Goal: Communication & Community: Answer question/provide support

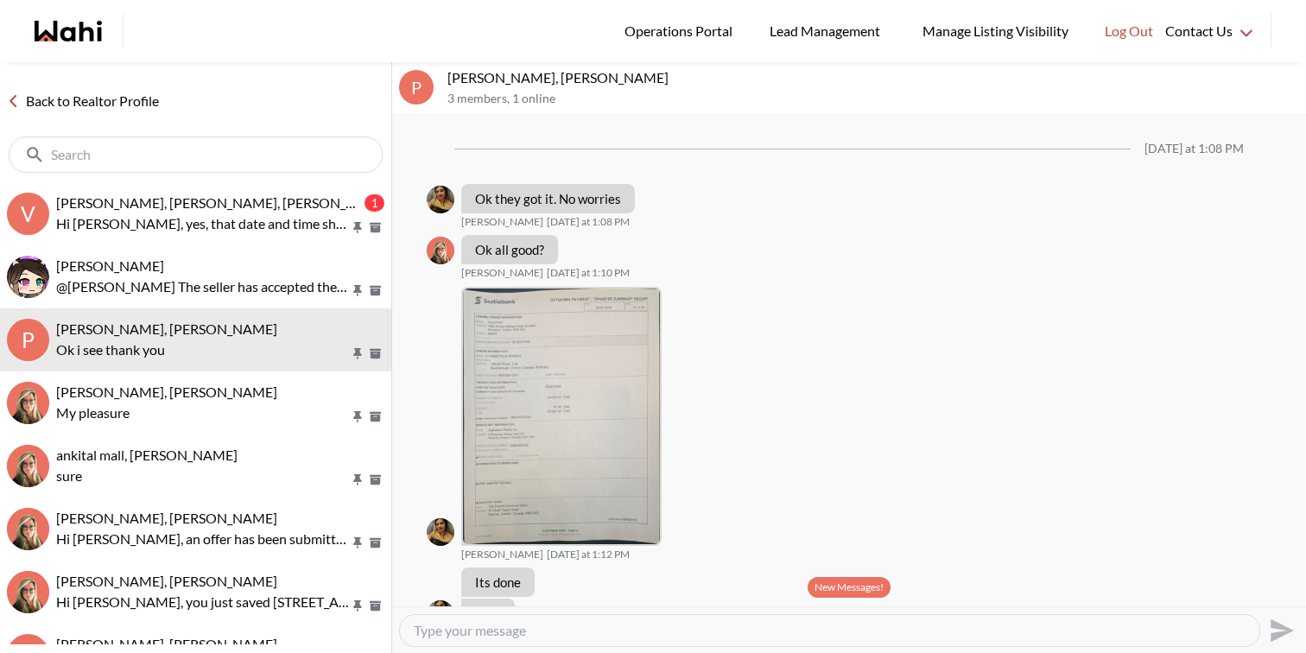
scroll to position [1228, 0]
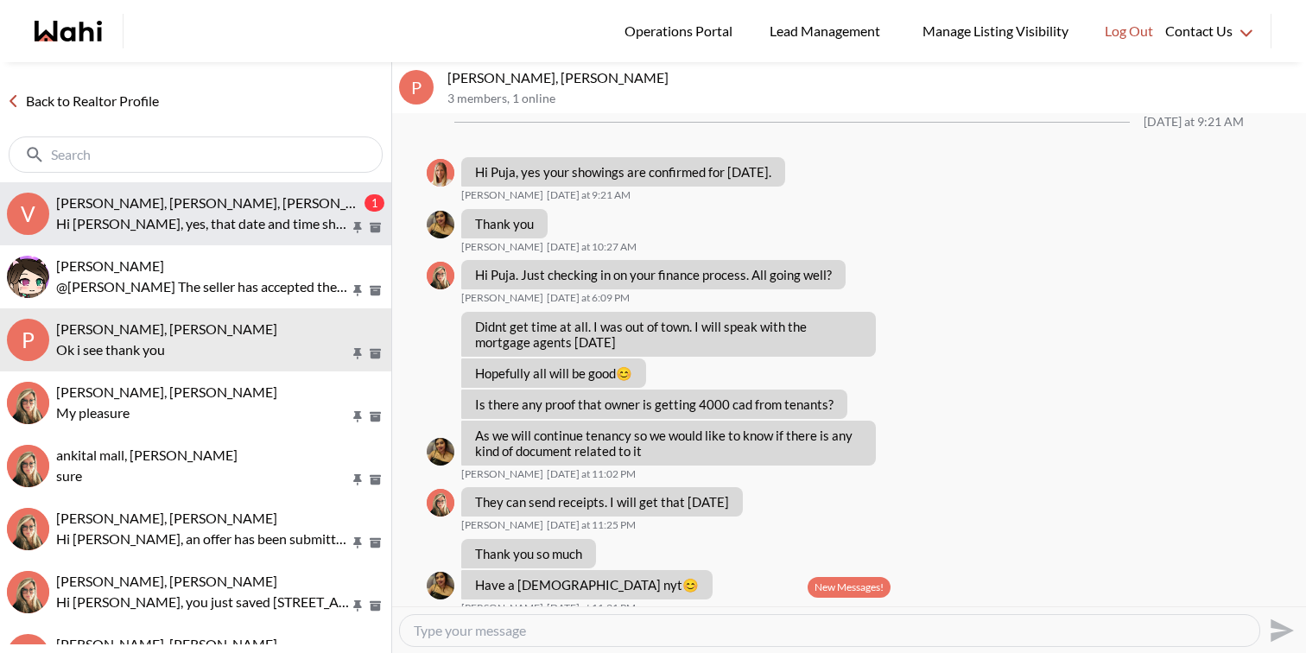
click at [195, 239] on button "V Volodymyr Vozniak, Barbara, Khalid, Alicia 1 Hi Khalid, yes, that date and ti…" at bounding box center [195, 213] width 391 height 63
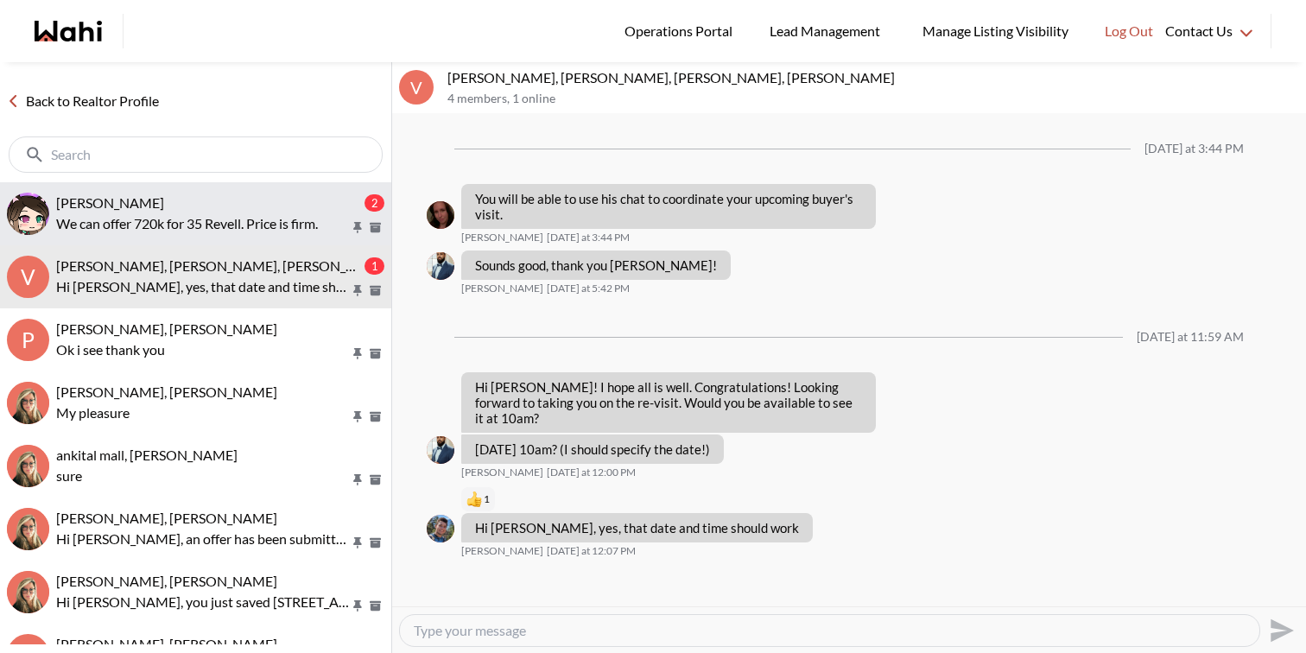
click at [216, 197] on div "[PERSON_NAME]" at bounding box center [208, 202] width 305 height 17
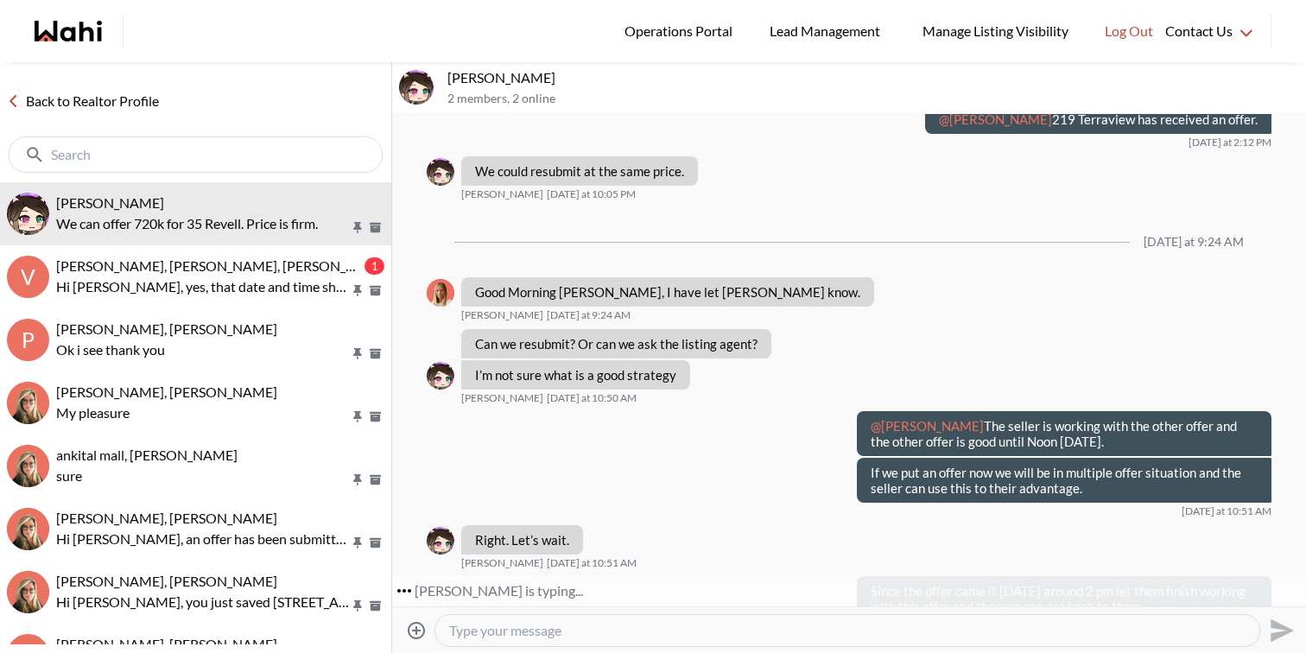
scroll to position [6402, 0]
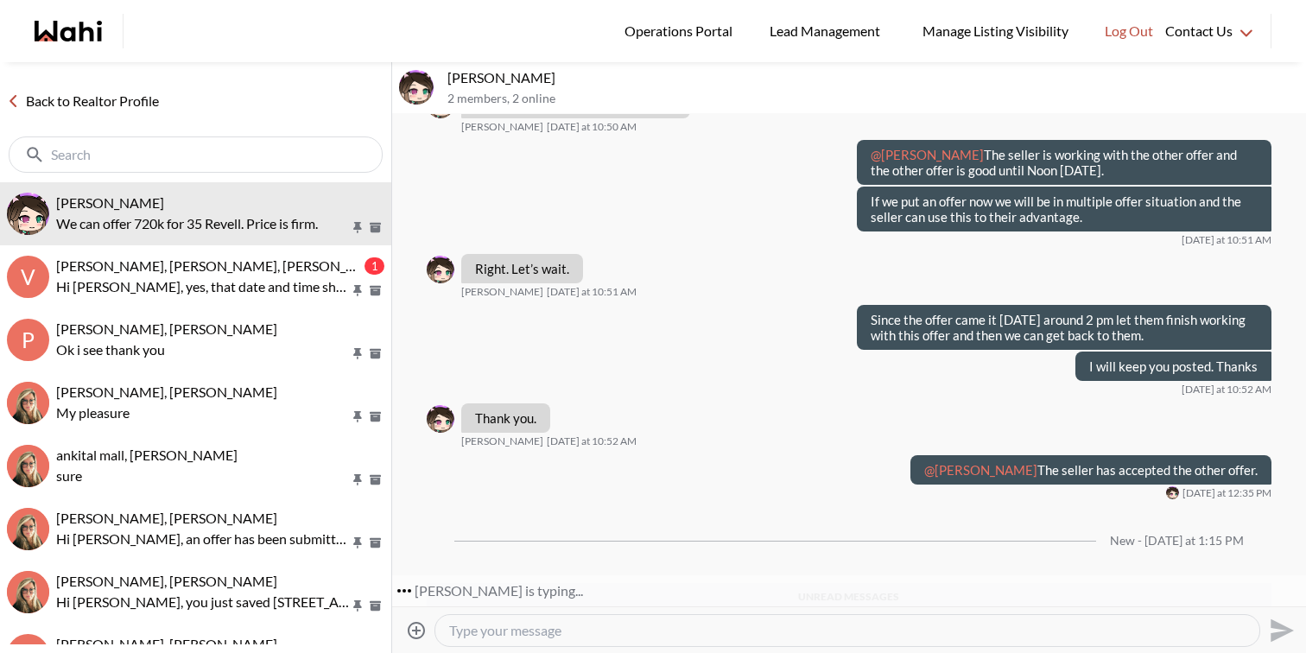
drag, startPoint x: 653, startPoint y: 569, endPoint x: 604, endPoint y: 562, distance: 49.7
click at [603, 652] on p "We can offer 720k for 35 Revell. Price is firm." at bounding box center [603, 663] width 256 height 16
copy p "35 Revell"
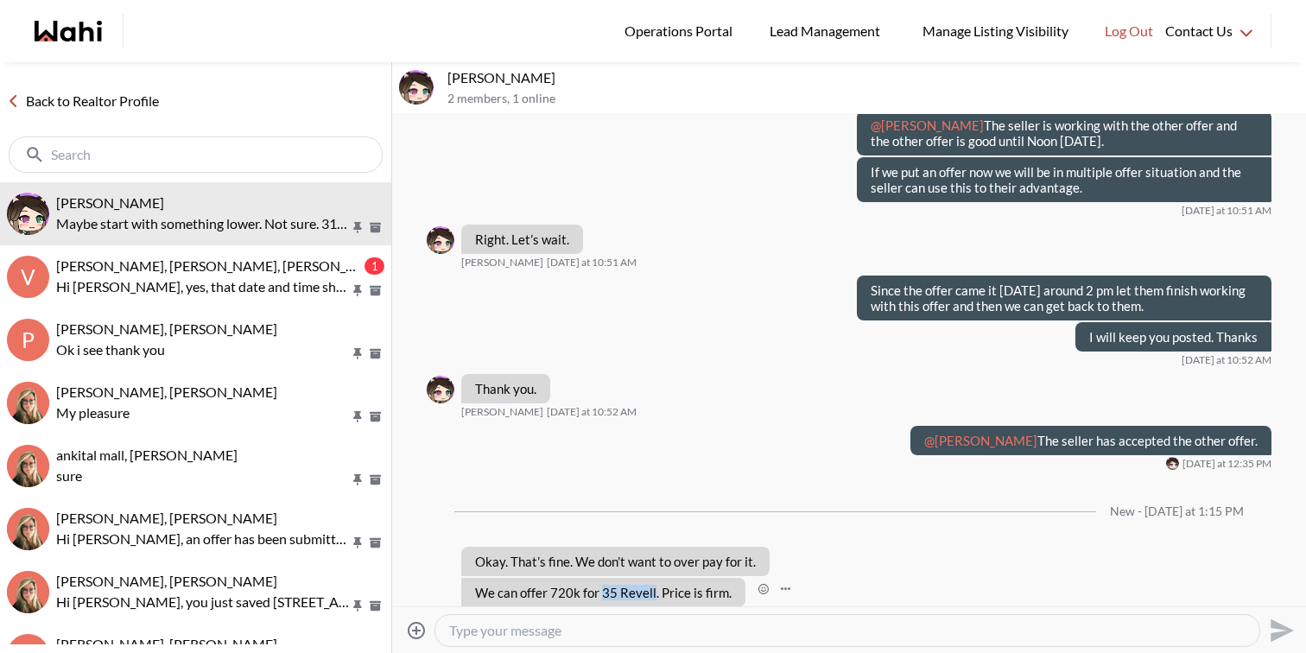
scroll to position [6453, 0]
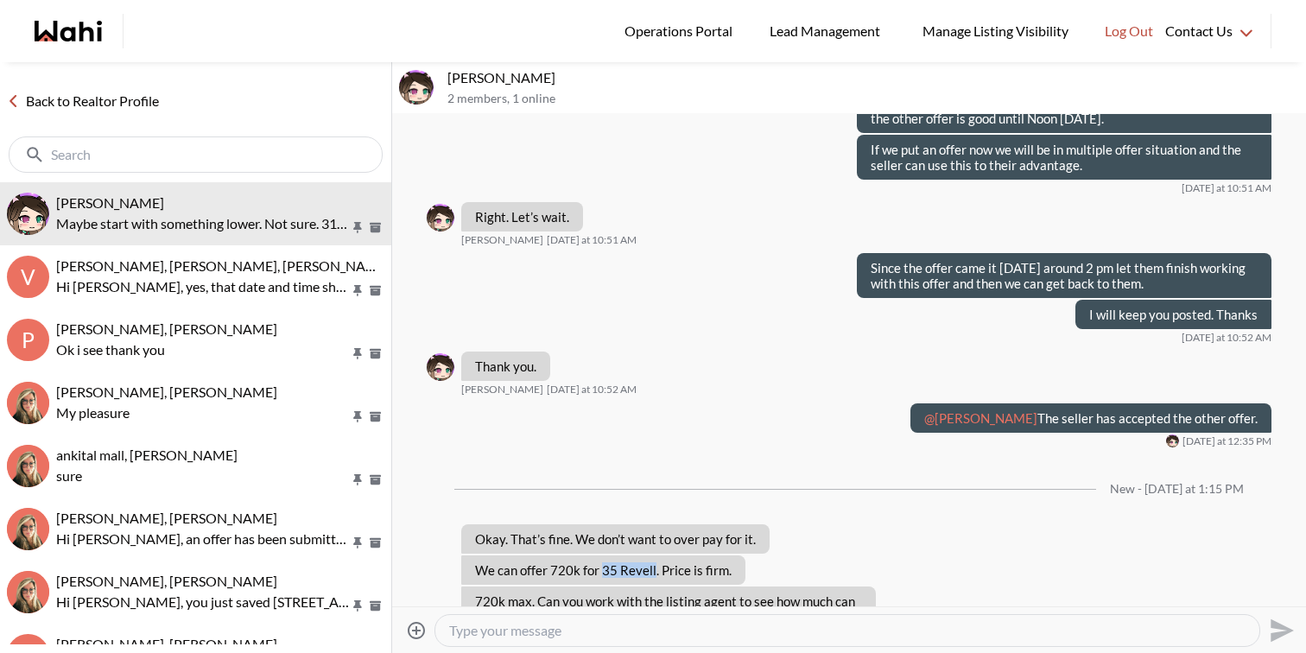
click at [581, 627] on textarea "Type your message" at bounding box center [847, 630] width 796 height 17
type textarea "Let me speak to the listing agent and get back to you shortly."
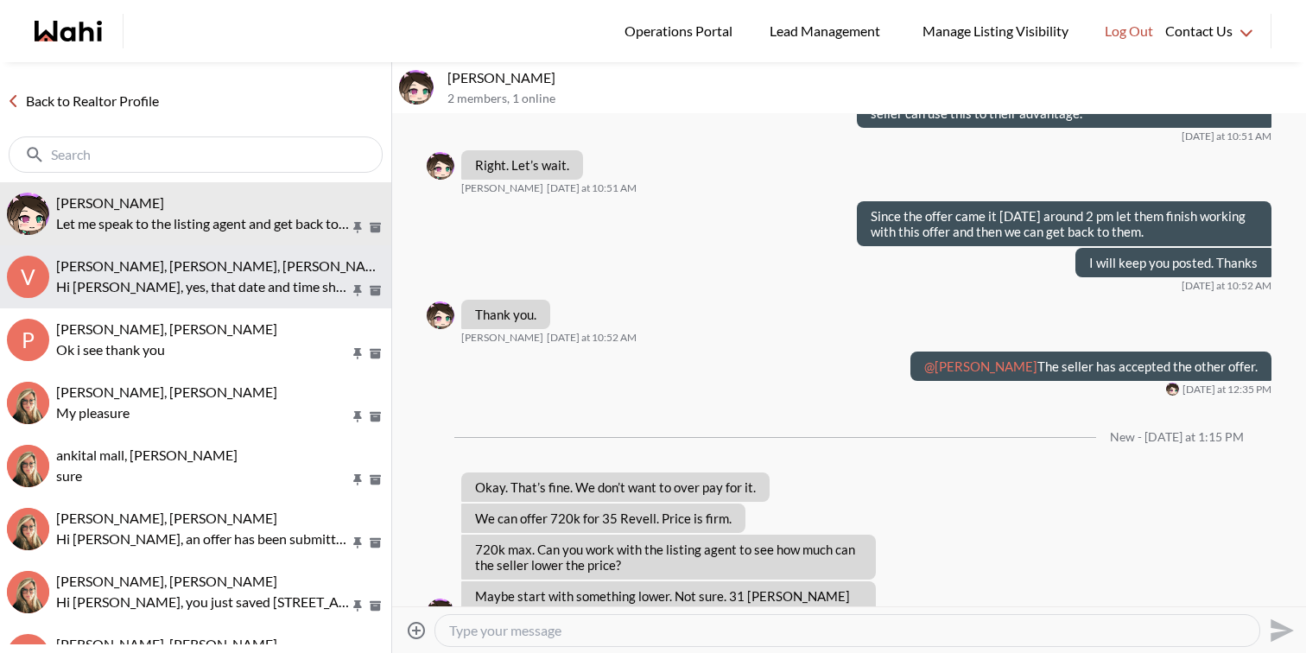
click at [297, 298] on button "V Volodymyr Vozniak, Barbara, Khalid, Alicia Hi Khalid, yes, that date and time…" at bounding box center [195, 276] width 391 height 63
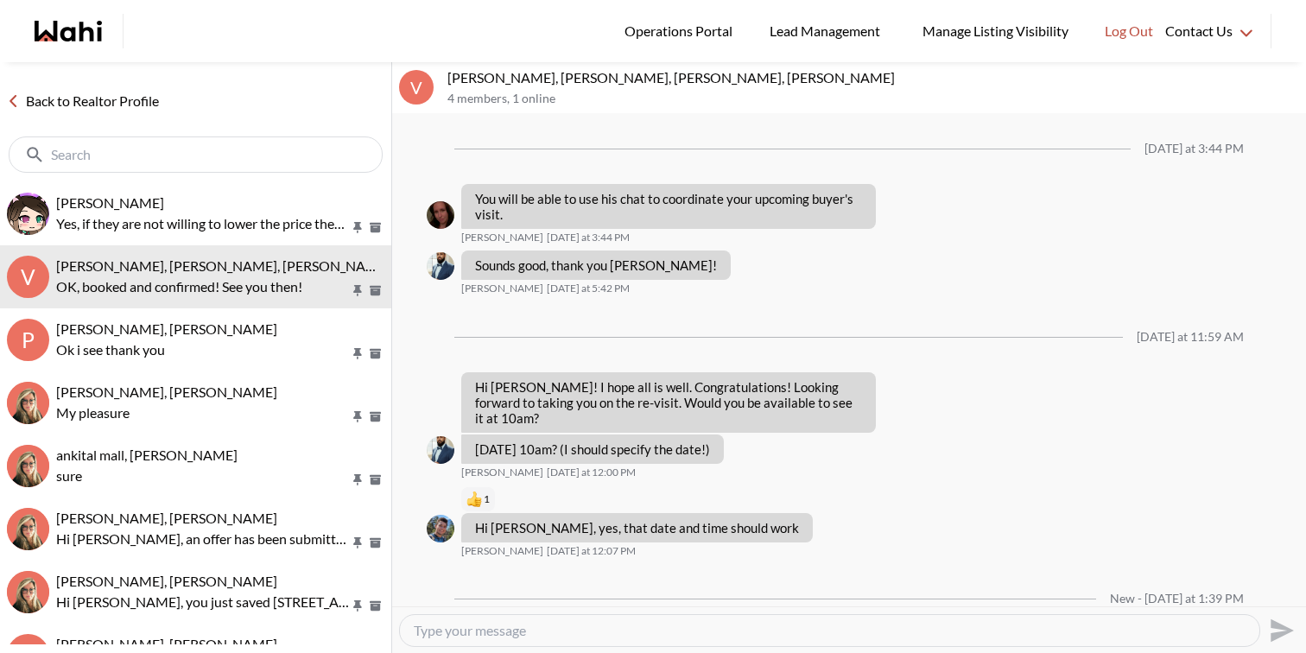
scroll to position [64, 0]
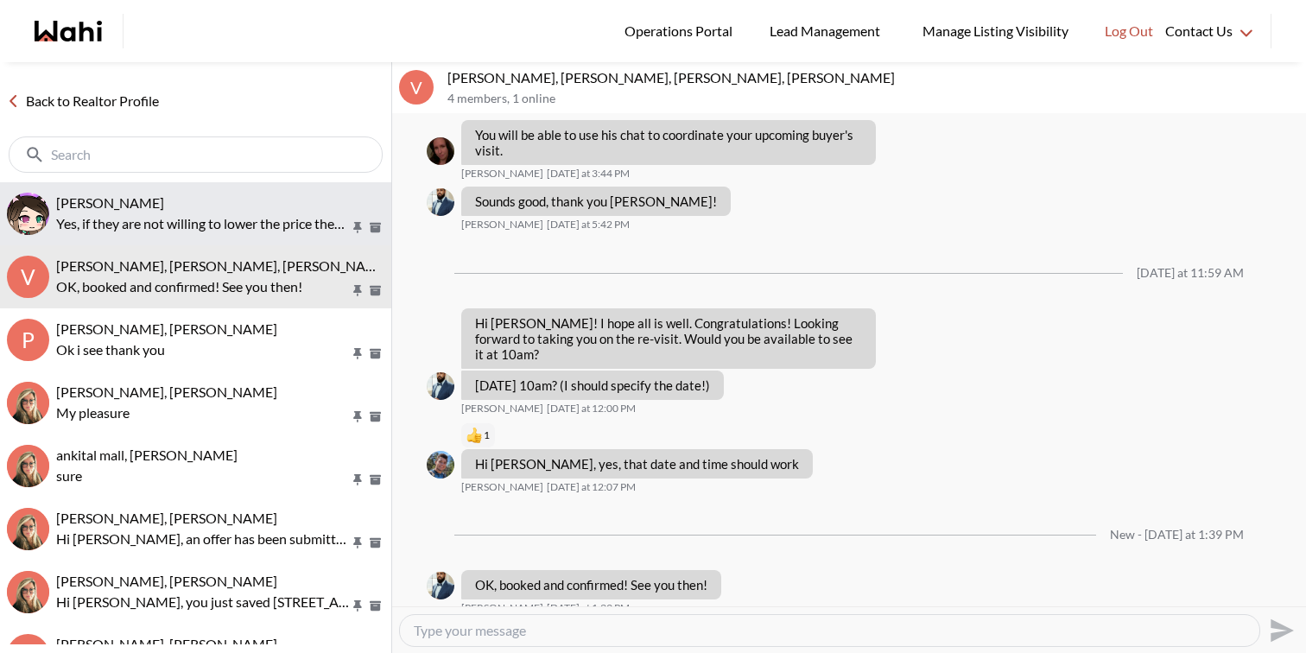
click at [162, 205] on span "[PERSON_NAME]" at bounding box center [110, 202] width 108 height 16
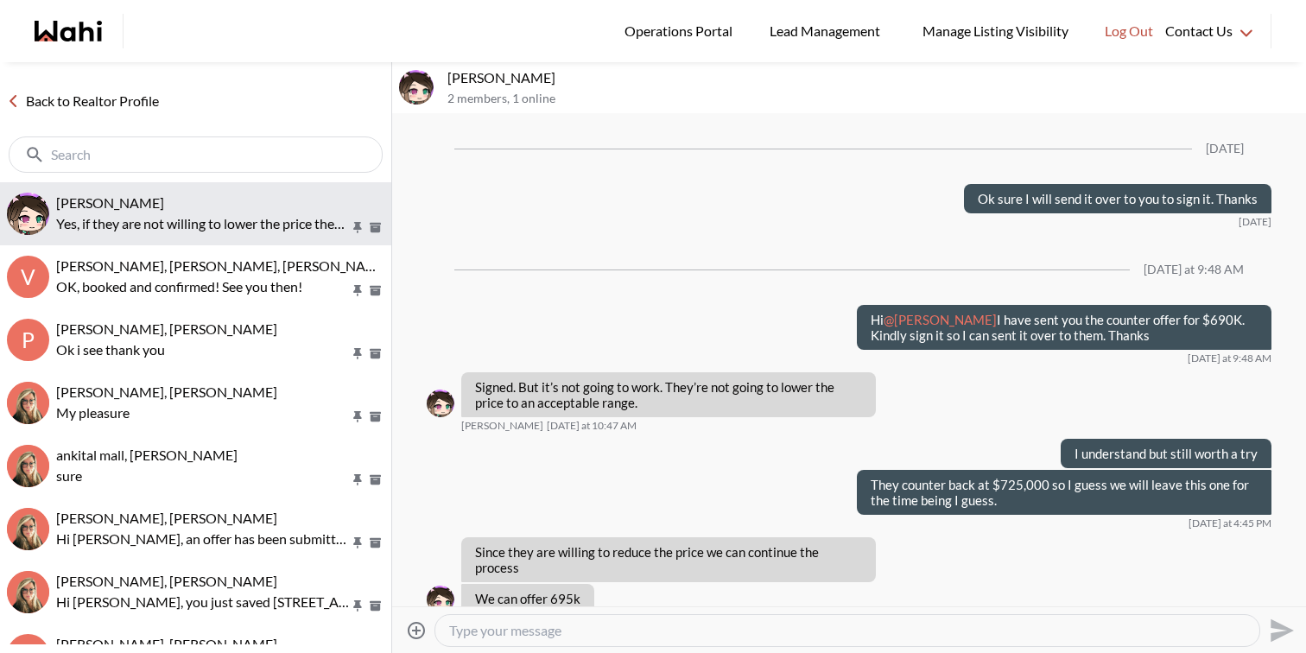
scroll to position [6503, 0]
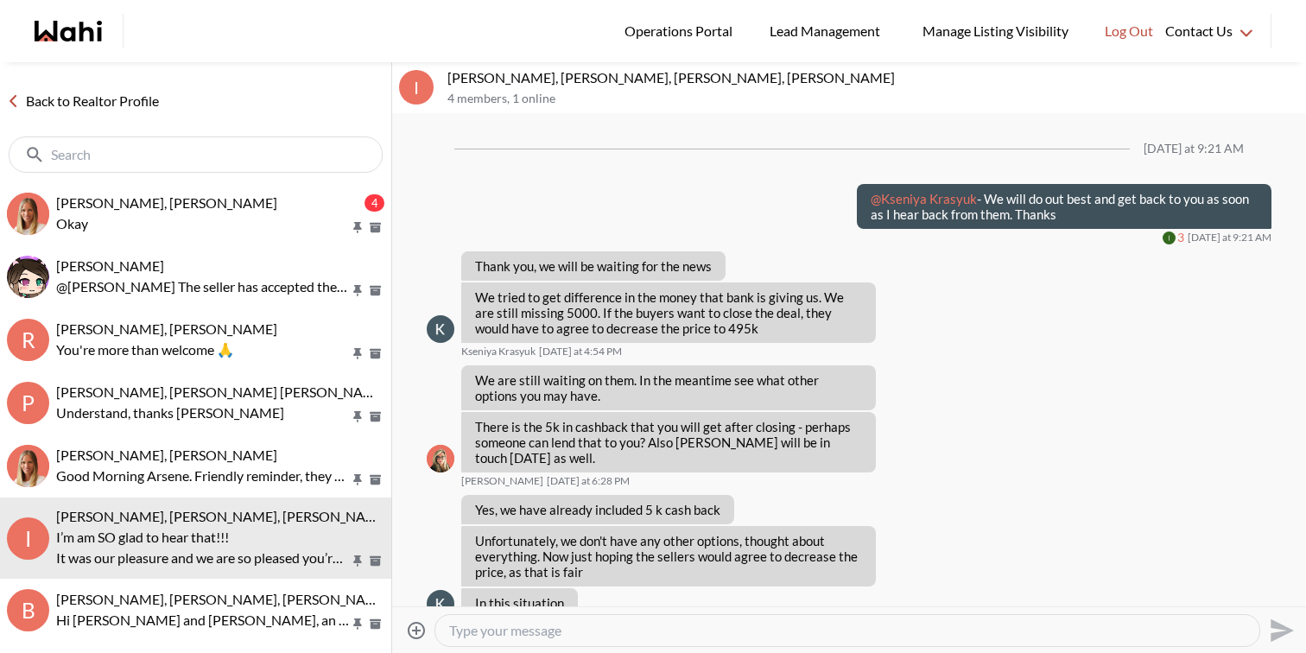
scroll to position [1352, 0]
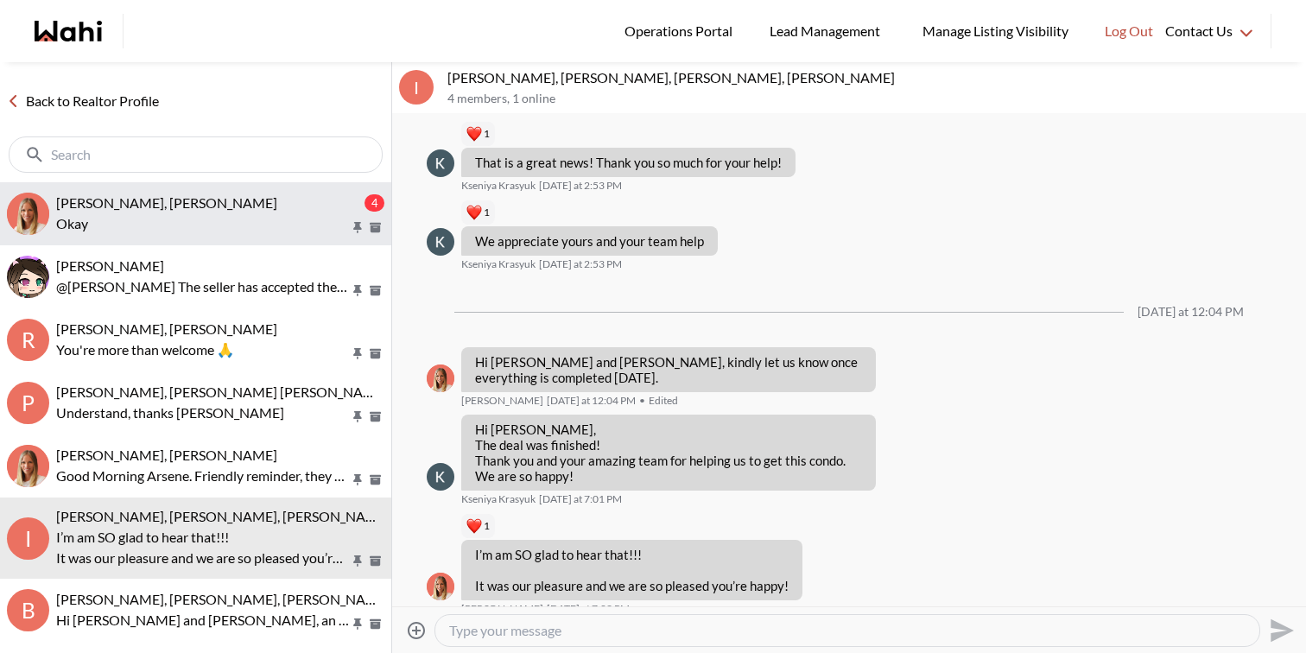
click at [158, 209] on span "Tanya Fita, Michelle" at bounding box center [166, 202] width 221 height 16
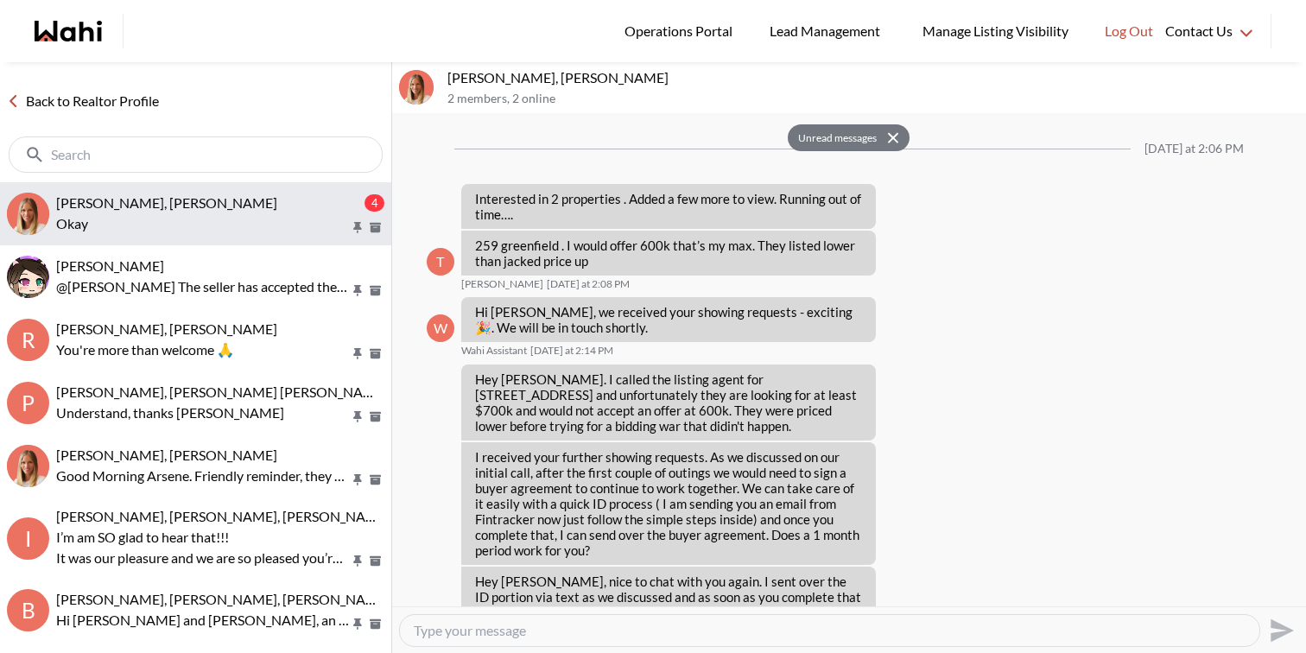
scroll to position [3016, 0]
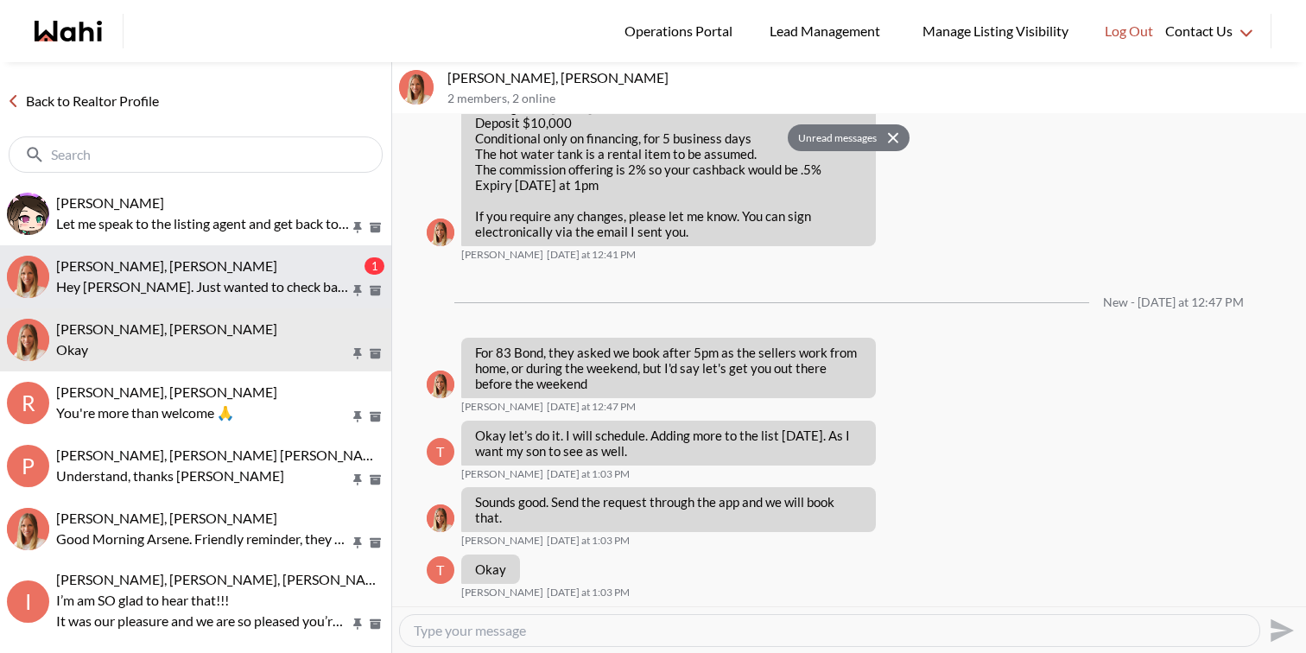
click at [221, 269] on div "Efrem Abraham, Michelle" at bounding box center [208, 265] width 305 height 17
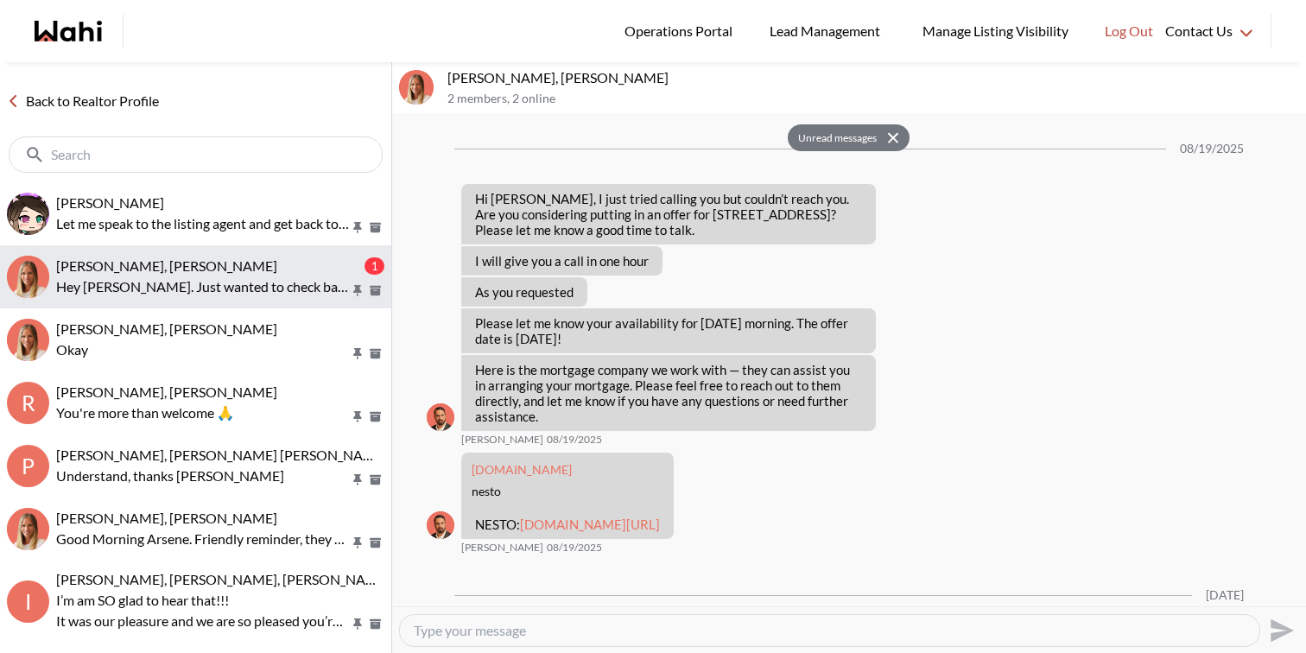
scroll to position [2300, 0]
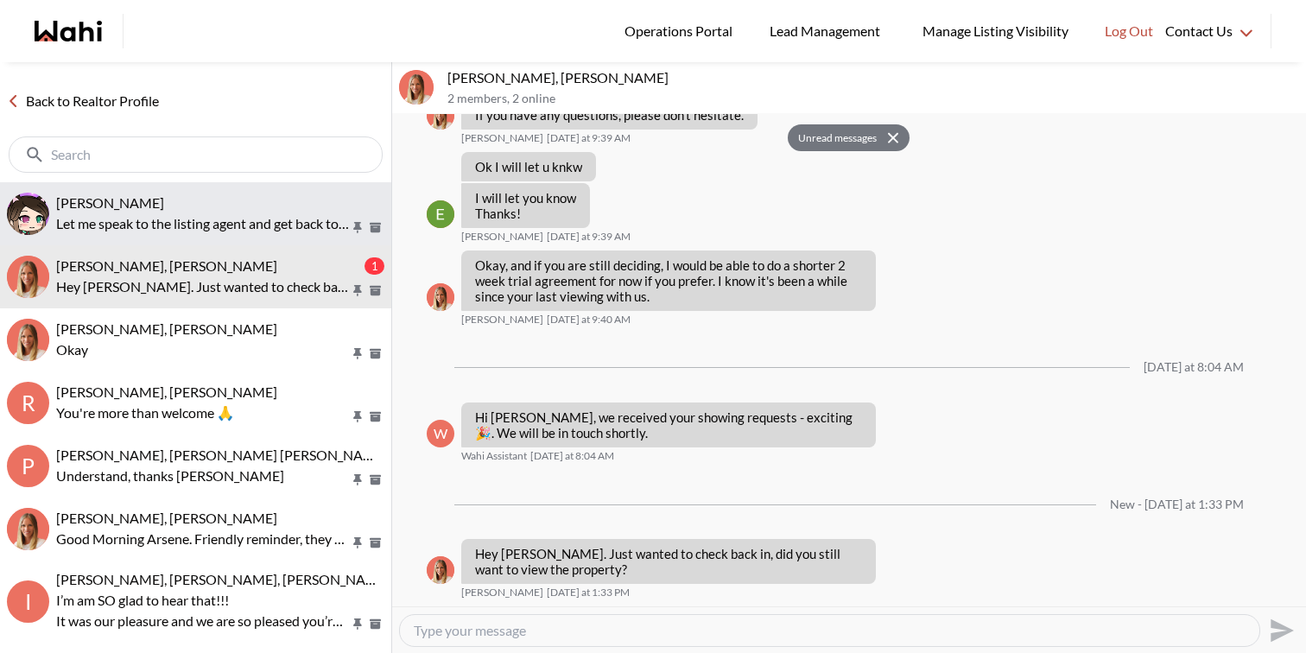
click at [199, 213] on p "Let me speak to the listing agent and get back to you shortly." at bounding box center [203, 223] width 294 height 21
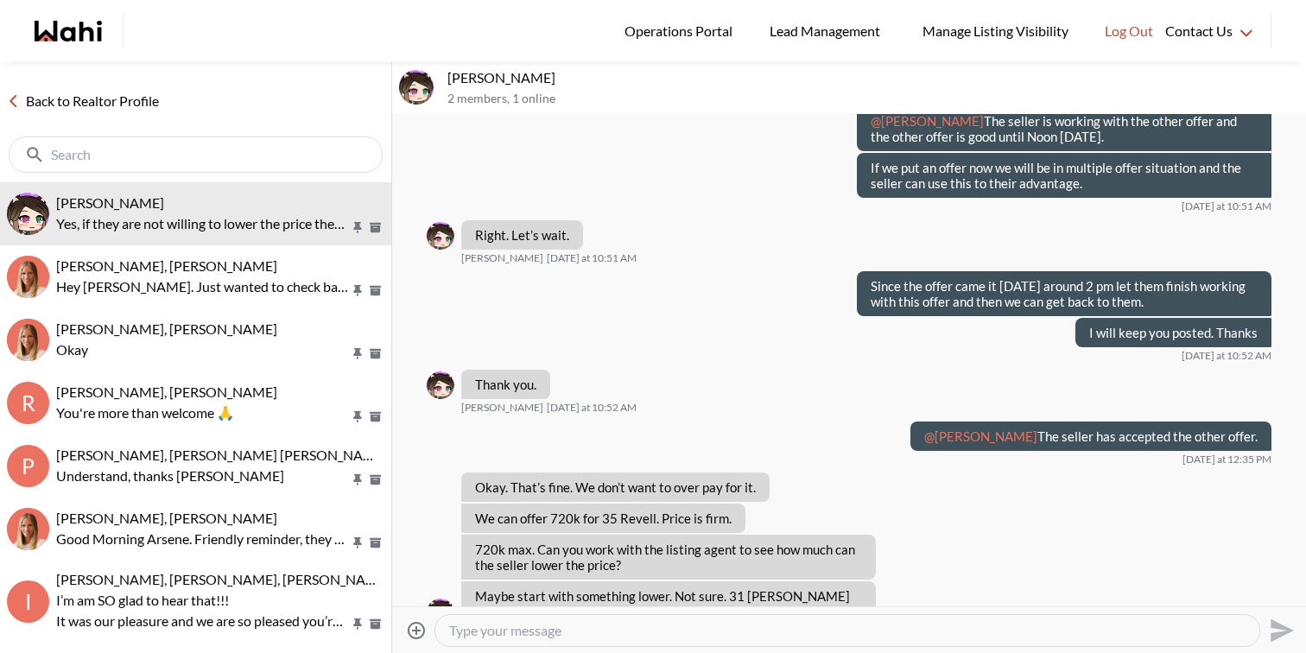
scroll to position [6613, 0]
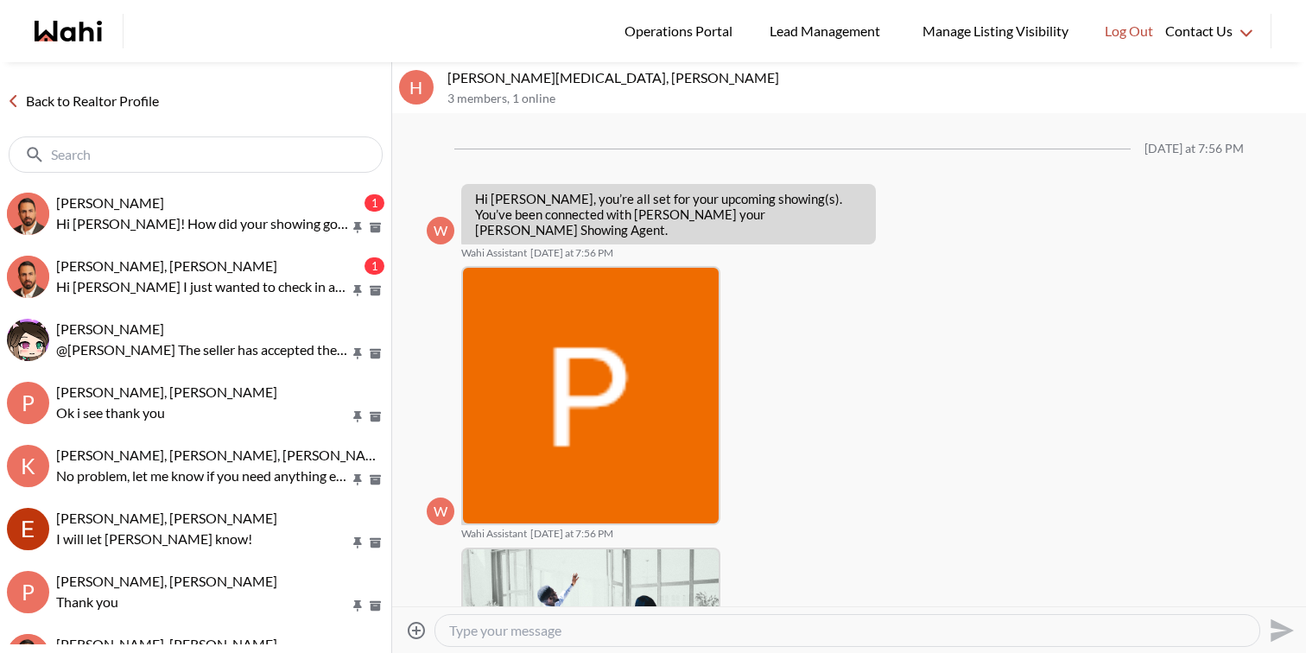
scroll to position [1151, 0]
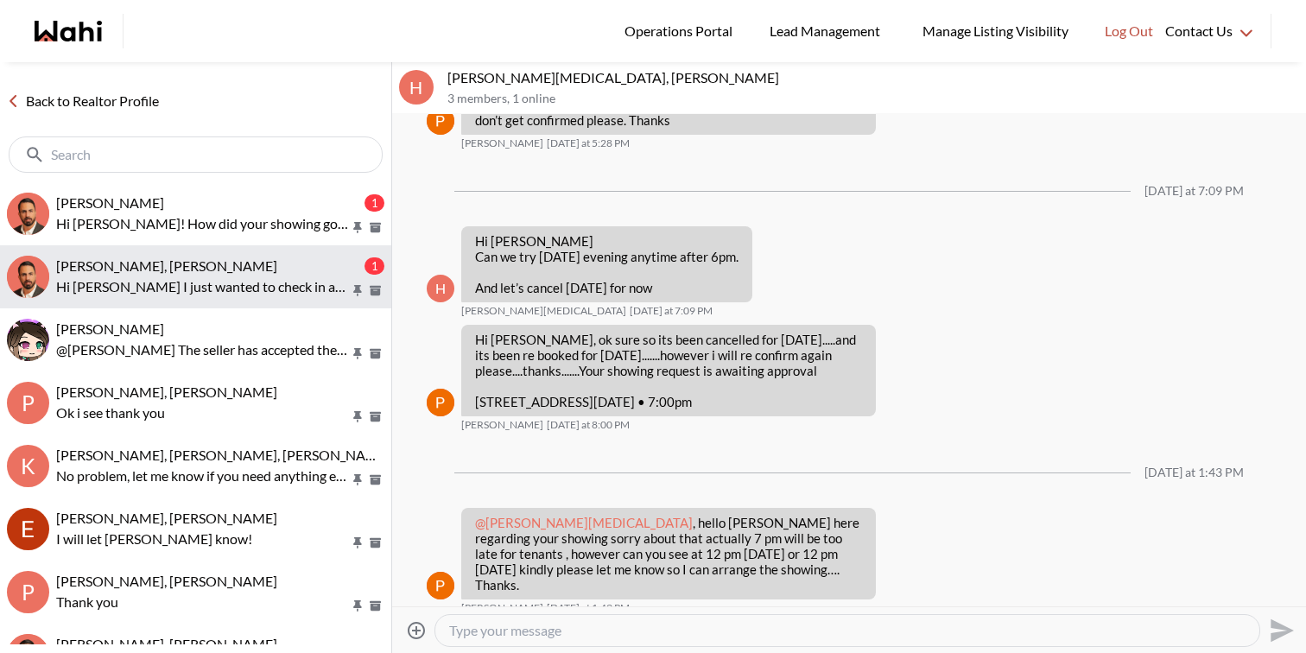
click at [226, 293] on p "Hi Shireen I just wanted to check in and see how the search is going on your en…" at bounding box center [203, 286] width 294 height 21
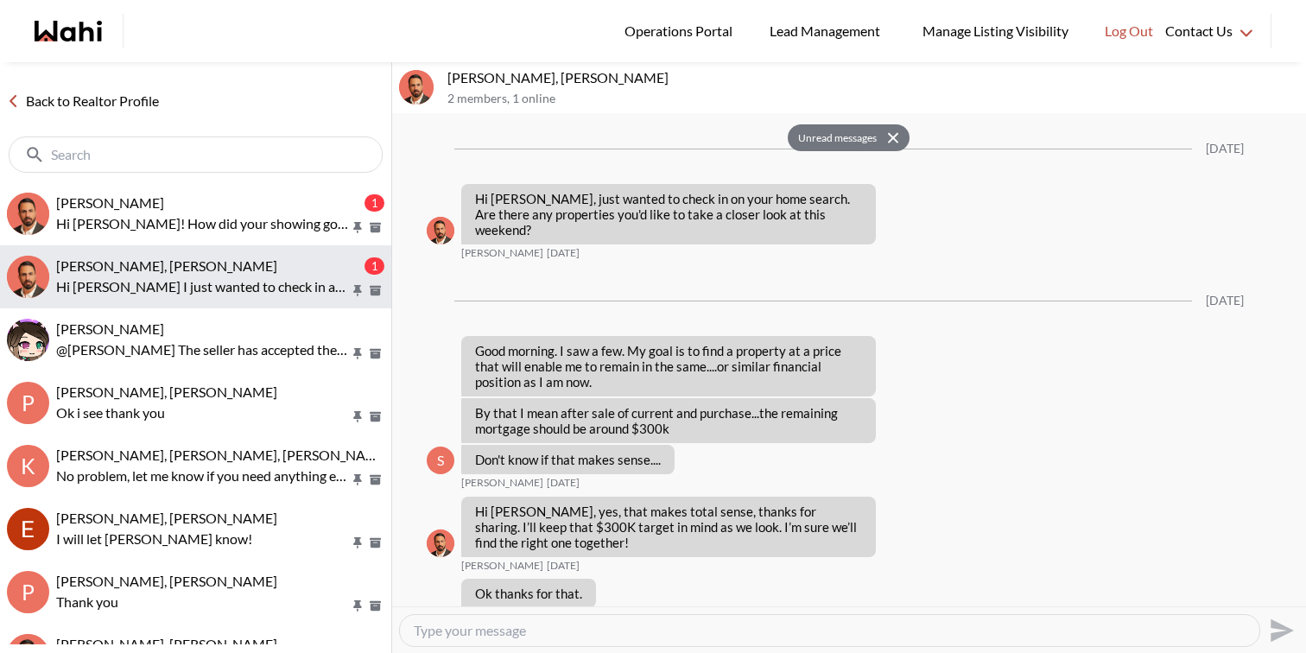
scroll to position [1480, 0]
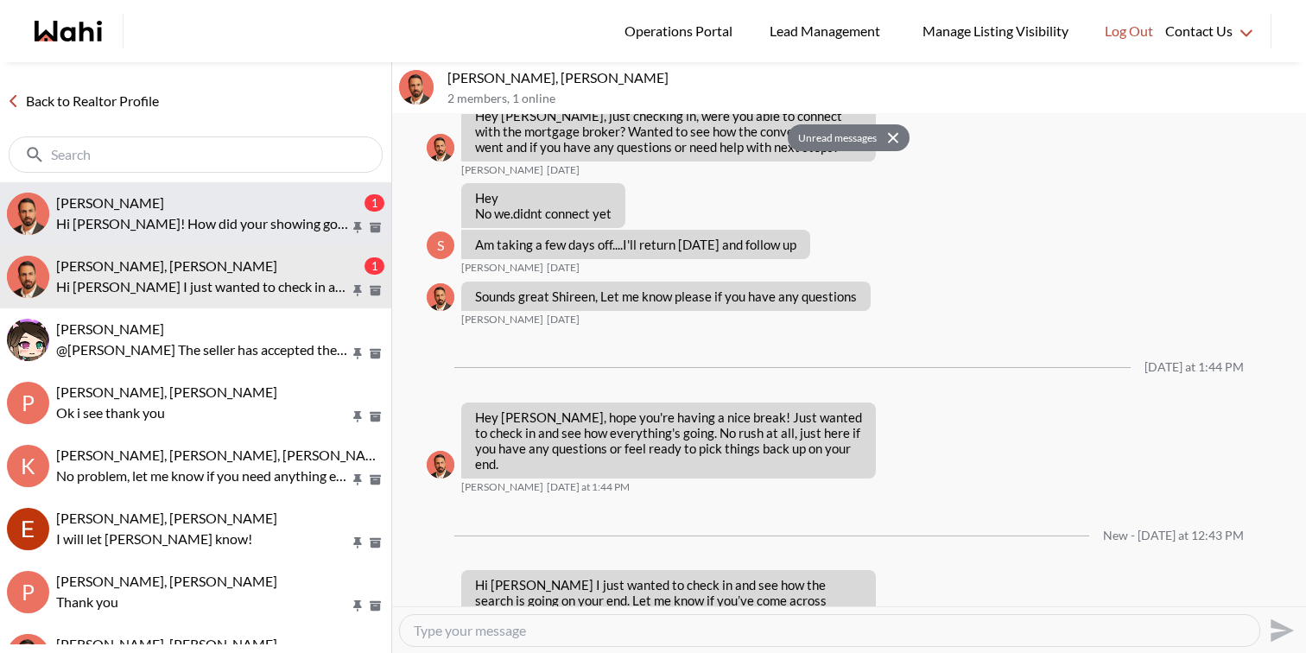
click at [236, 229] on p "Hi Yuliia! How did your showing go? Were there any properties you liked or want…" at bounding box center [203, 223] width 294 height 21
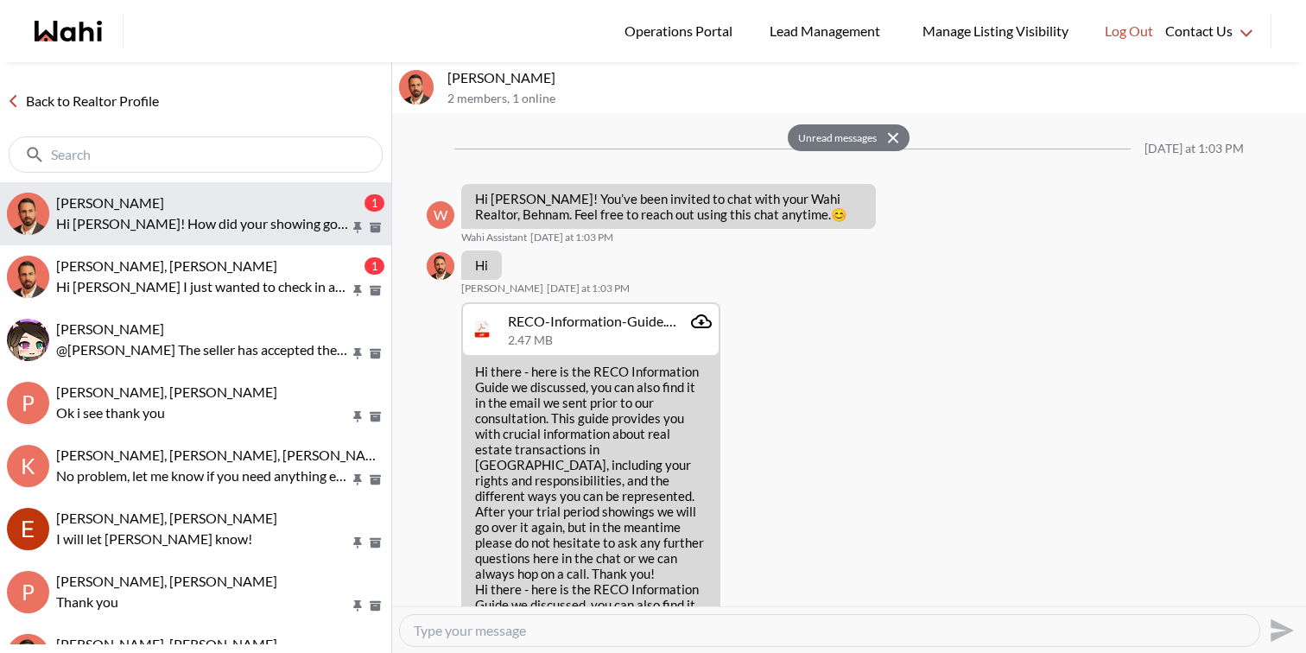
scroll to position [1887, 0]
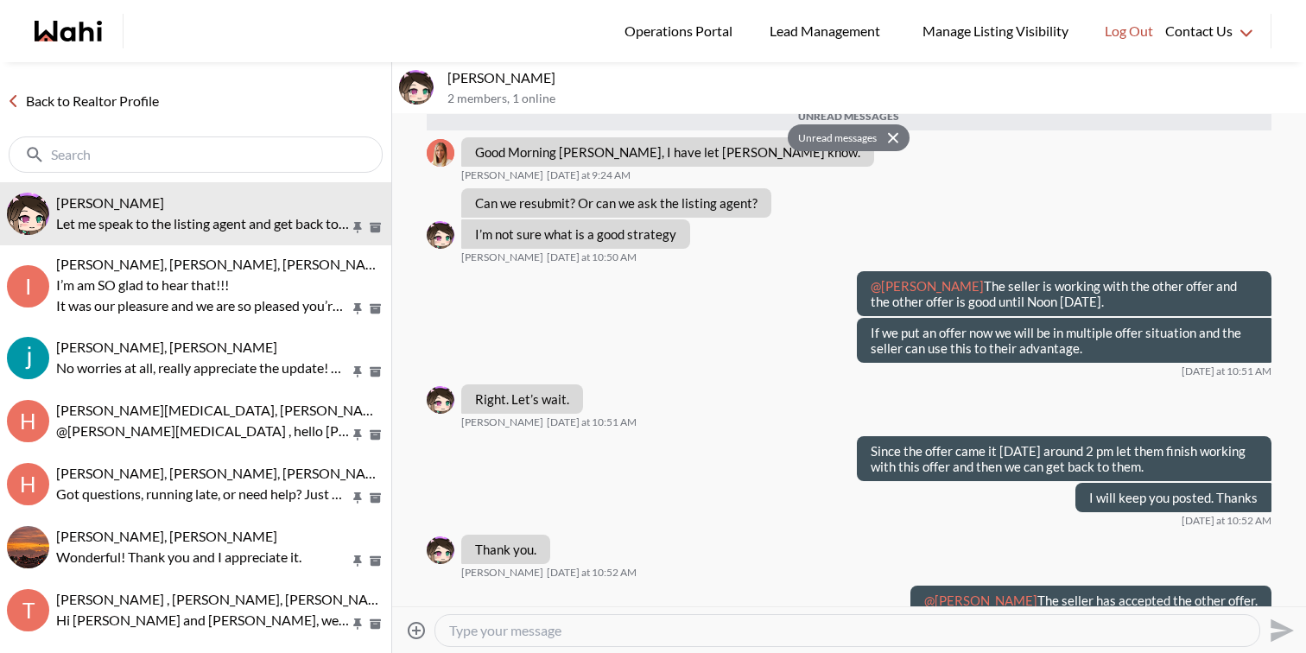
scroll to position [2168, 0]
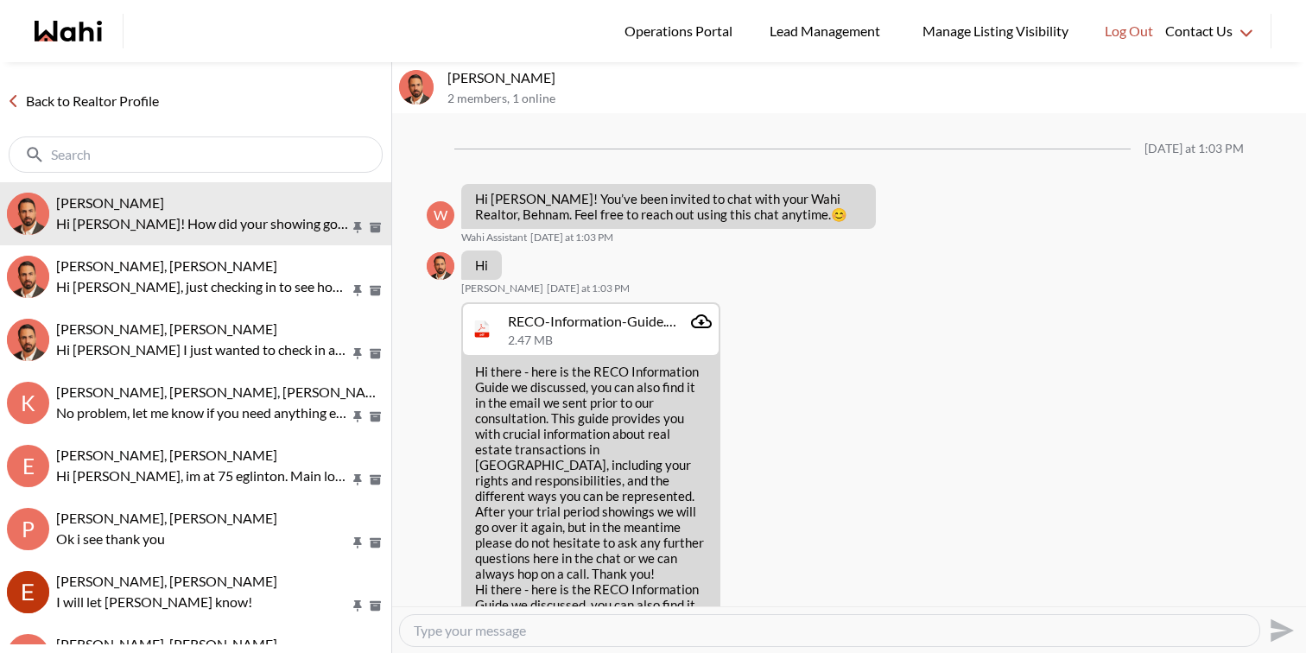
scroll to position [1817, 0]
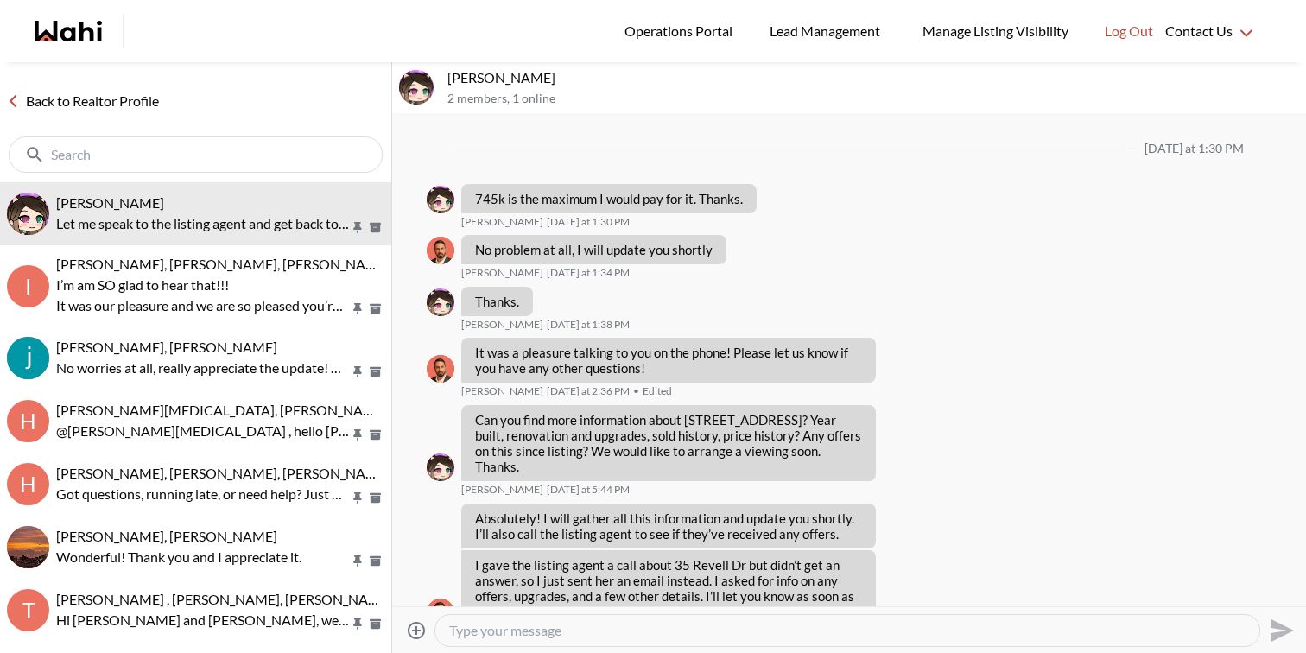
scroll to position [1048, 0]
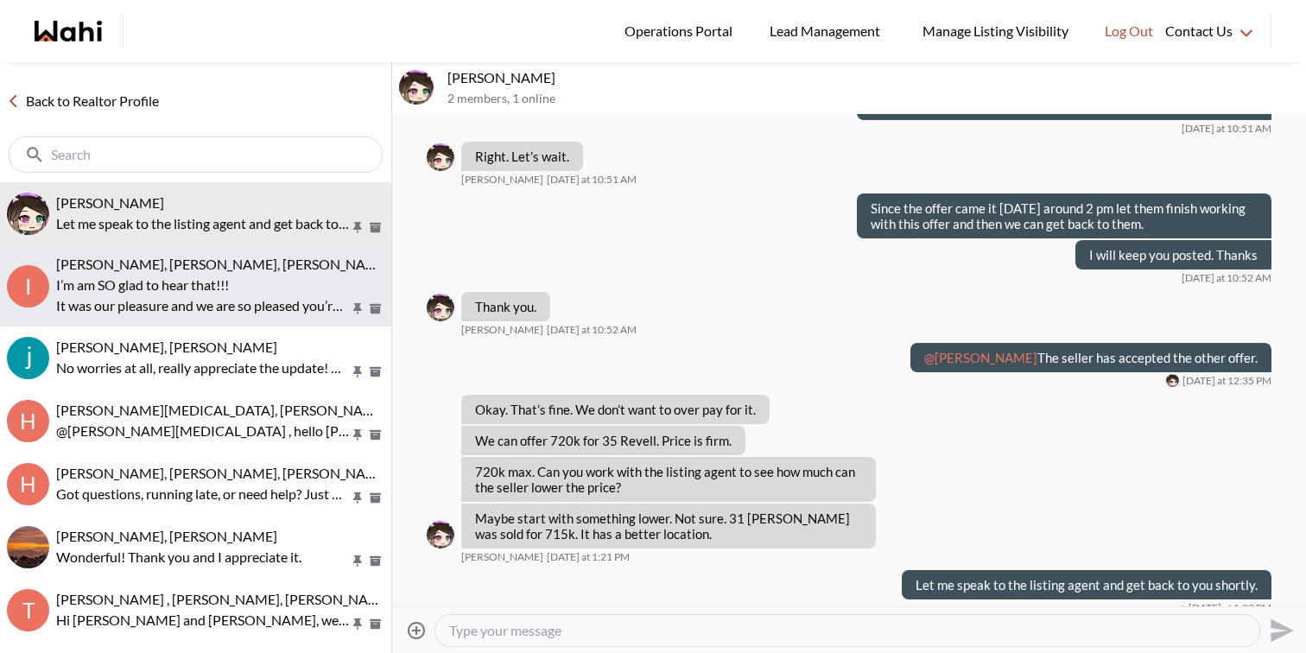
click at [266, 291] on p "I’m am SO glad to hear that!!!" at bounding box center [203, 285] width 294 height 21
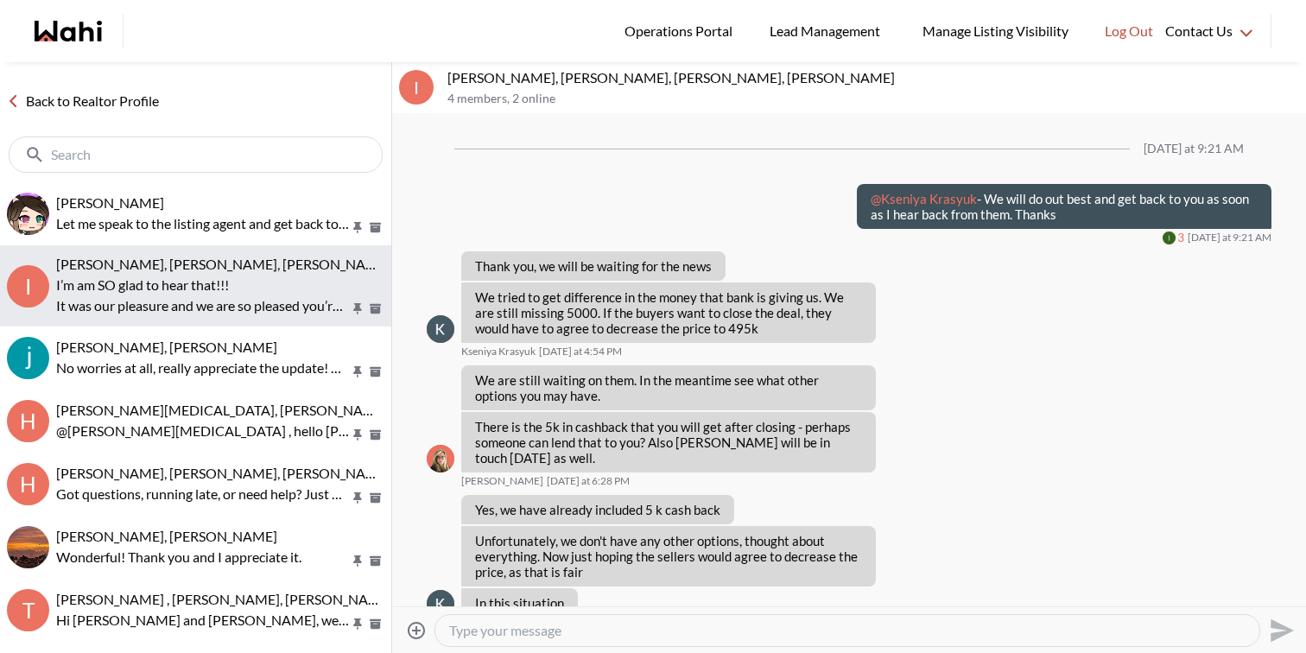
scroll to position [1352, 0]
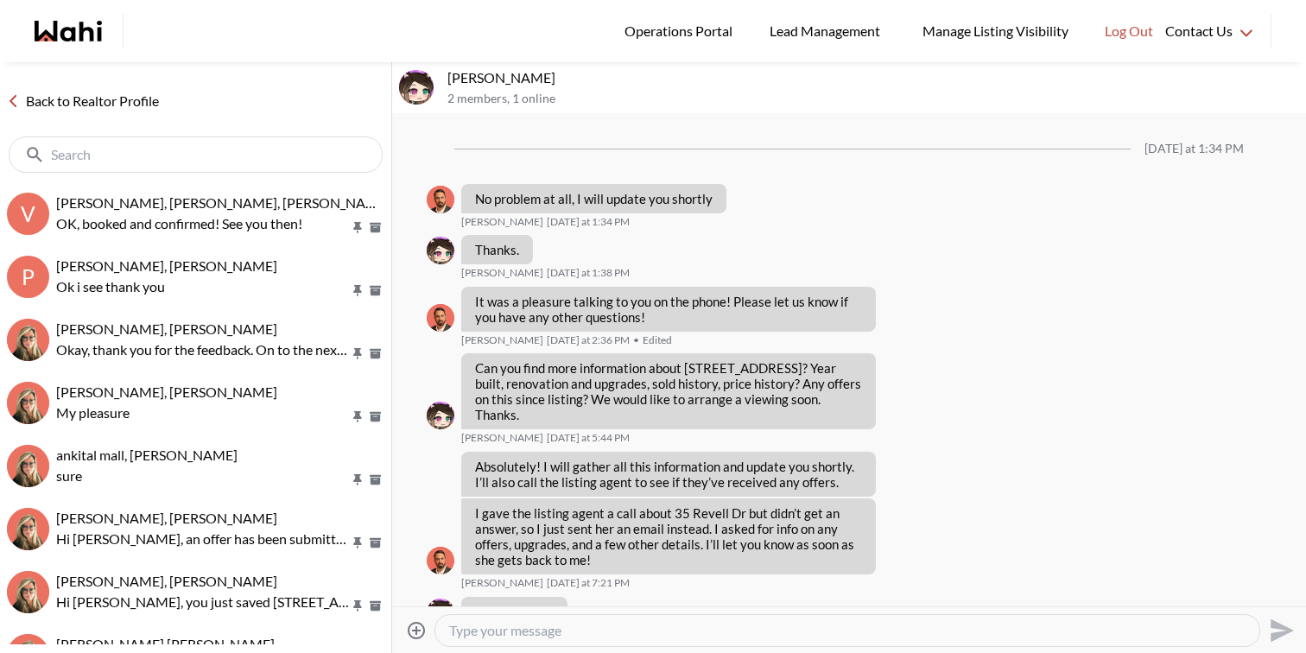
scroll to position [1063, 0]
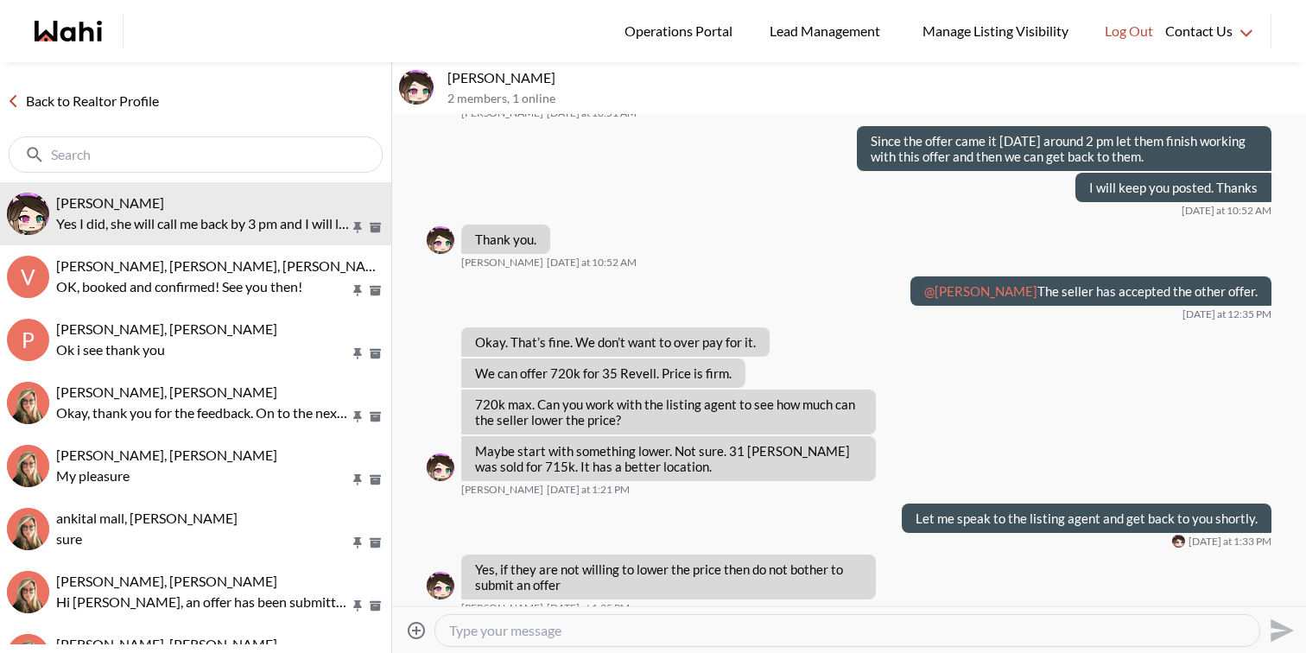
scroll to position [1292, 0]
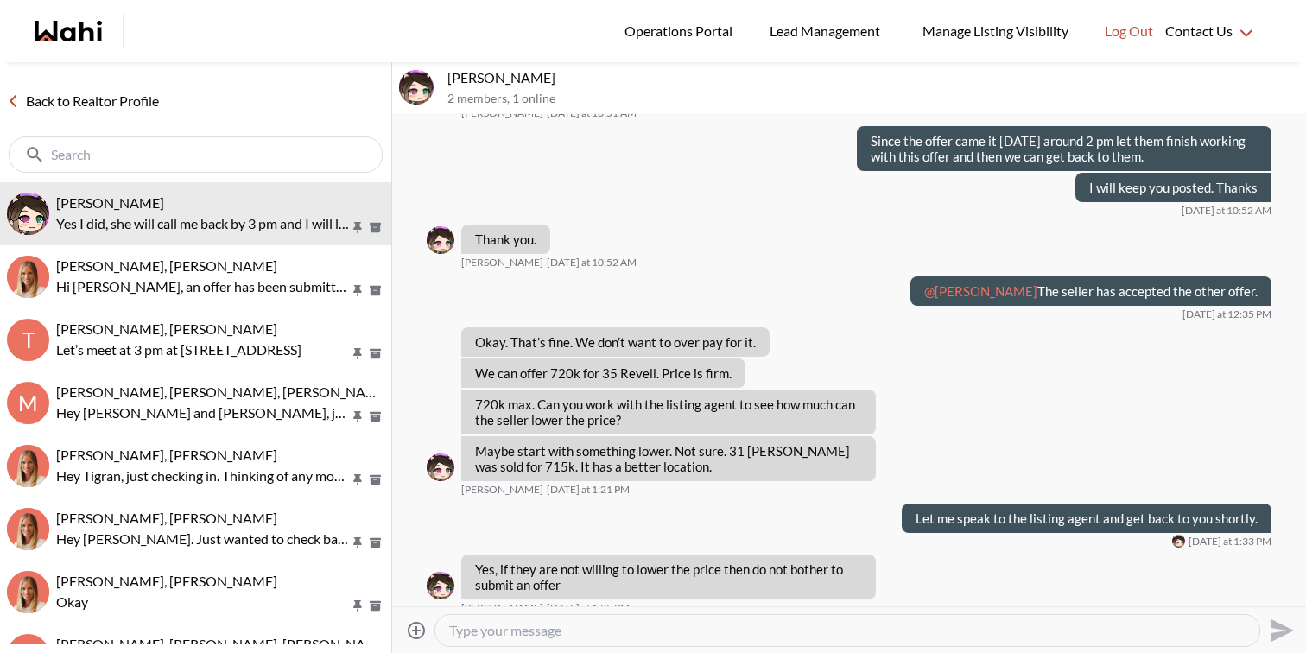
scroll to position [1292, 0]
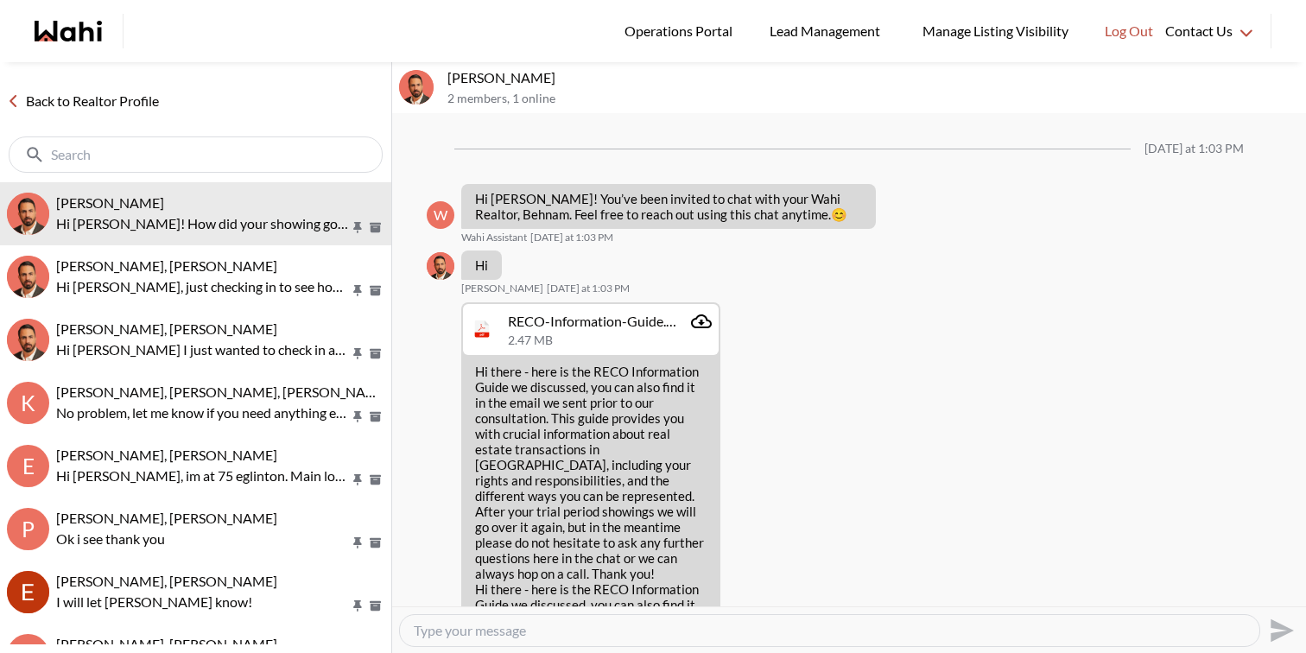
scroll to position [1817, 0]
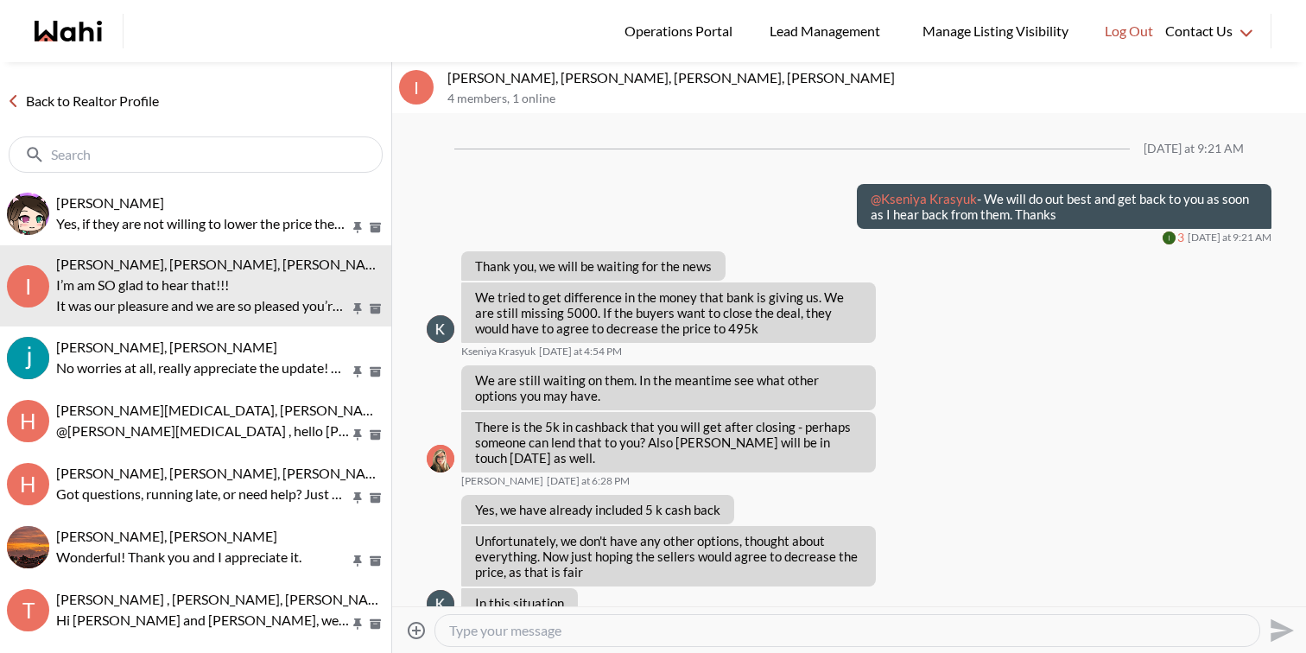
scroll to position [1352, 0]
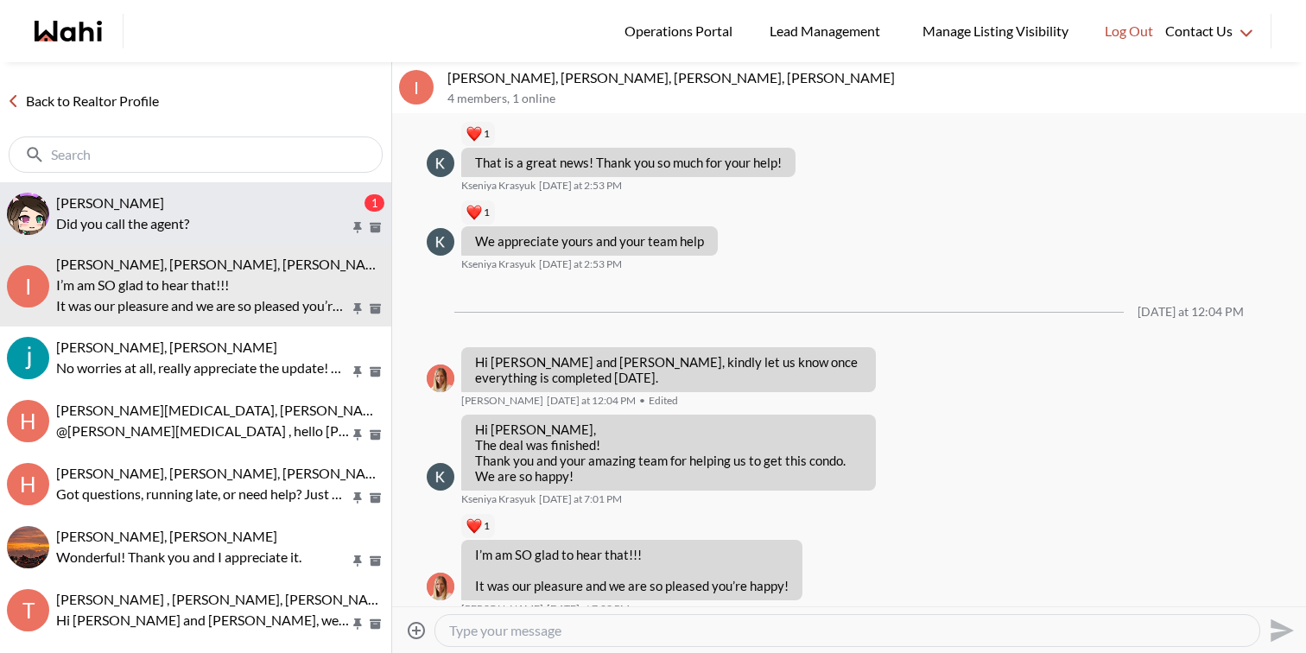
click at [0, 182] on button "[PERSON_NAME] 1 Did you call the agent?" at bounding box center [195, 213] width 391 height 63
click at [198, 186] on button "[PERSON_NAME] 1 Did you call the agent?" at bounding box center [195, 213] width 391 height 63
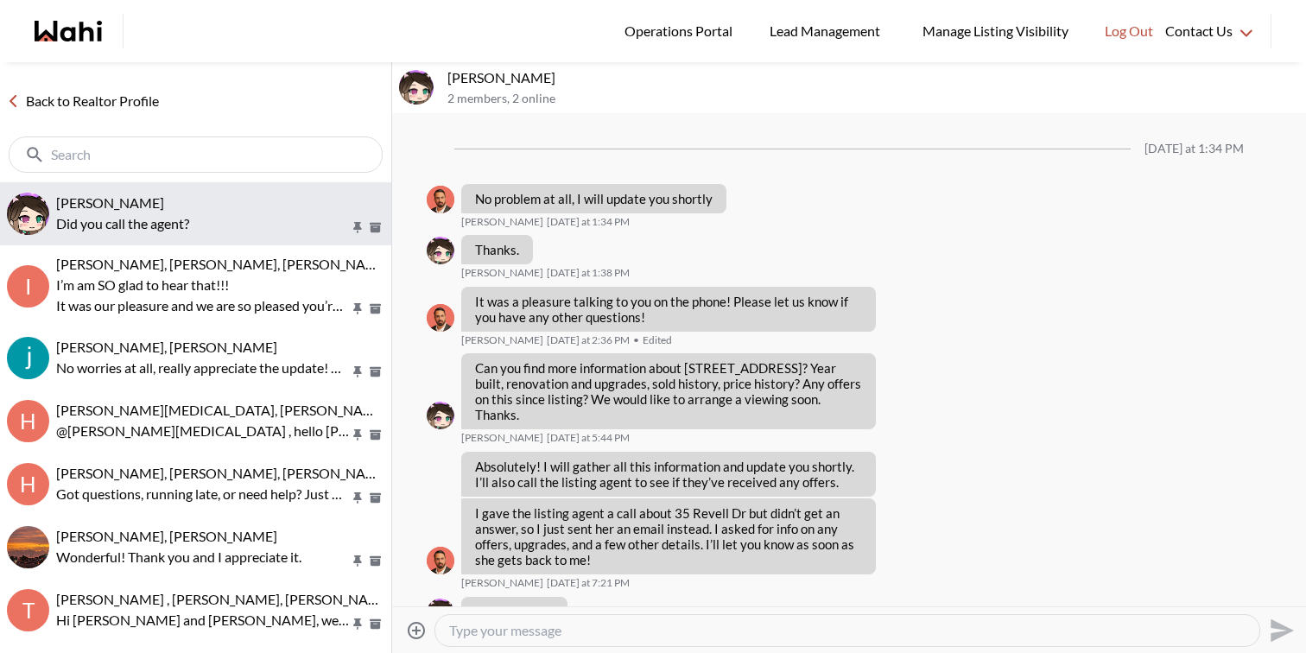
scroll to position [1225, 0]
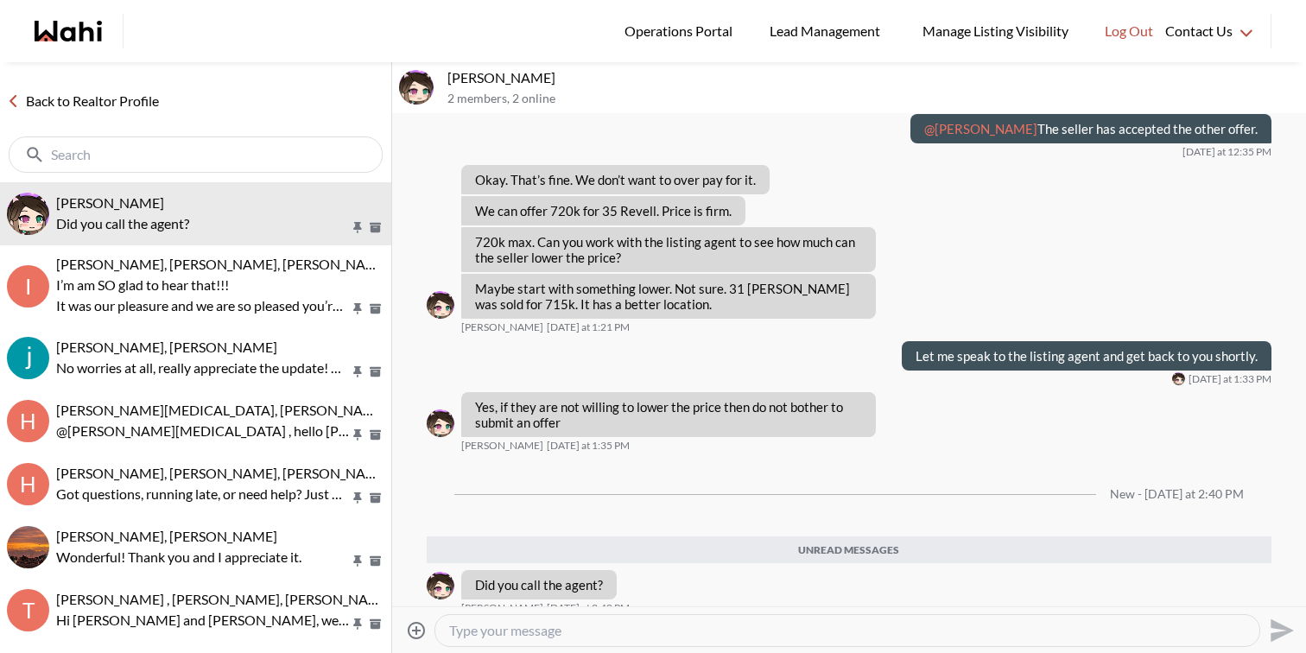
click at [583, 623] on textarea "Type your message" at bounding box center [847, 630] width 796 height 17
type textarea "Yes I did, she will call me back by 3 pm and I will let you know once I have a …"
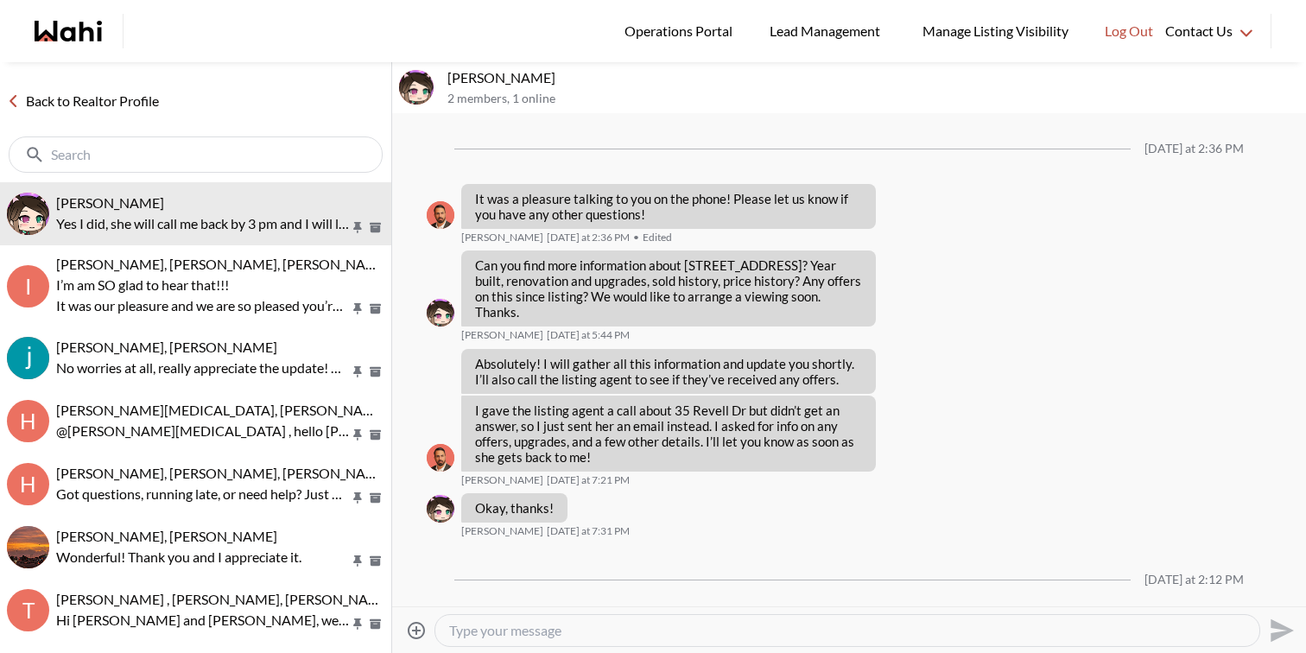
scroll to position [1058, 0]
